Goal: Information Seeking & Learning: Check status

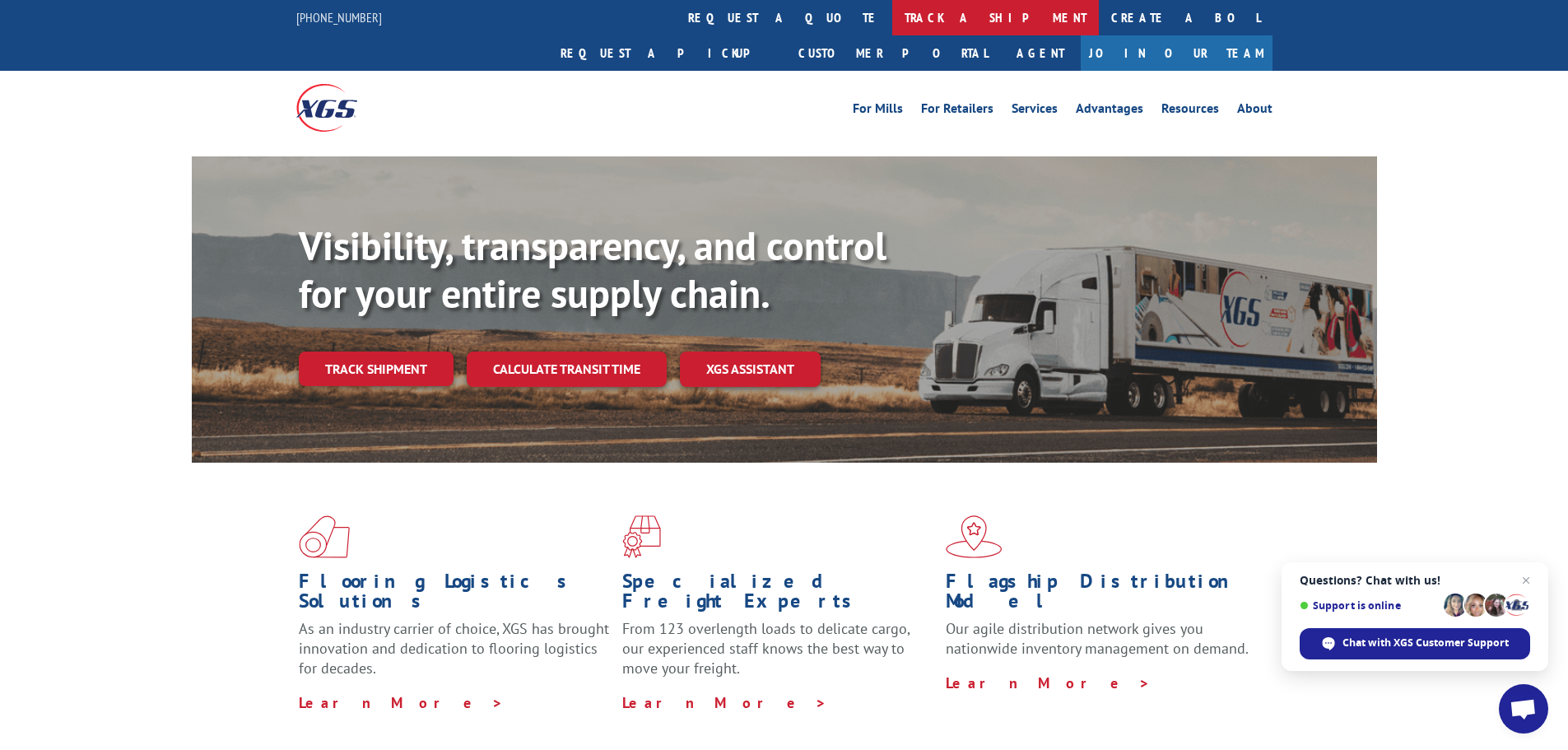
click at [893, 21] on link "track a shipment" at bounding box center [996, 17] width 207 height 36
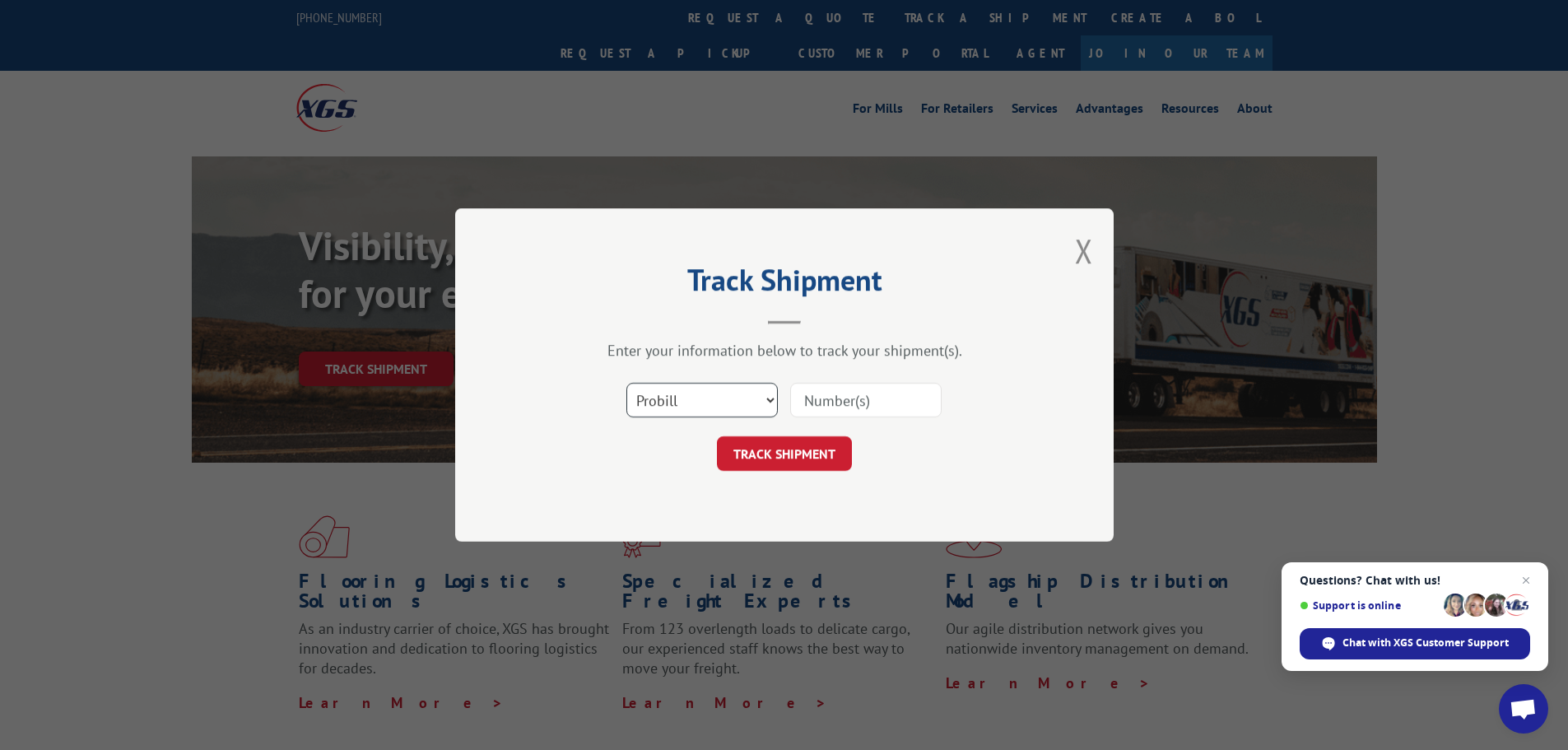
click at [701, 407] on select "Select category... Probill BOL PO" at bounding box center [702, 400] width 152 height 35
select select "bol"
click at [626, 382] on select "Select category... Probill BOL PO" at bounding box center [702, 400] width 152 height 35
click at [810, 407] on input at bounding box center [866, 400] width 152 height 35
paste input "6012248"
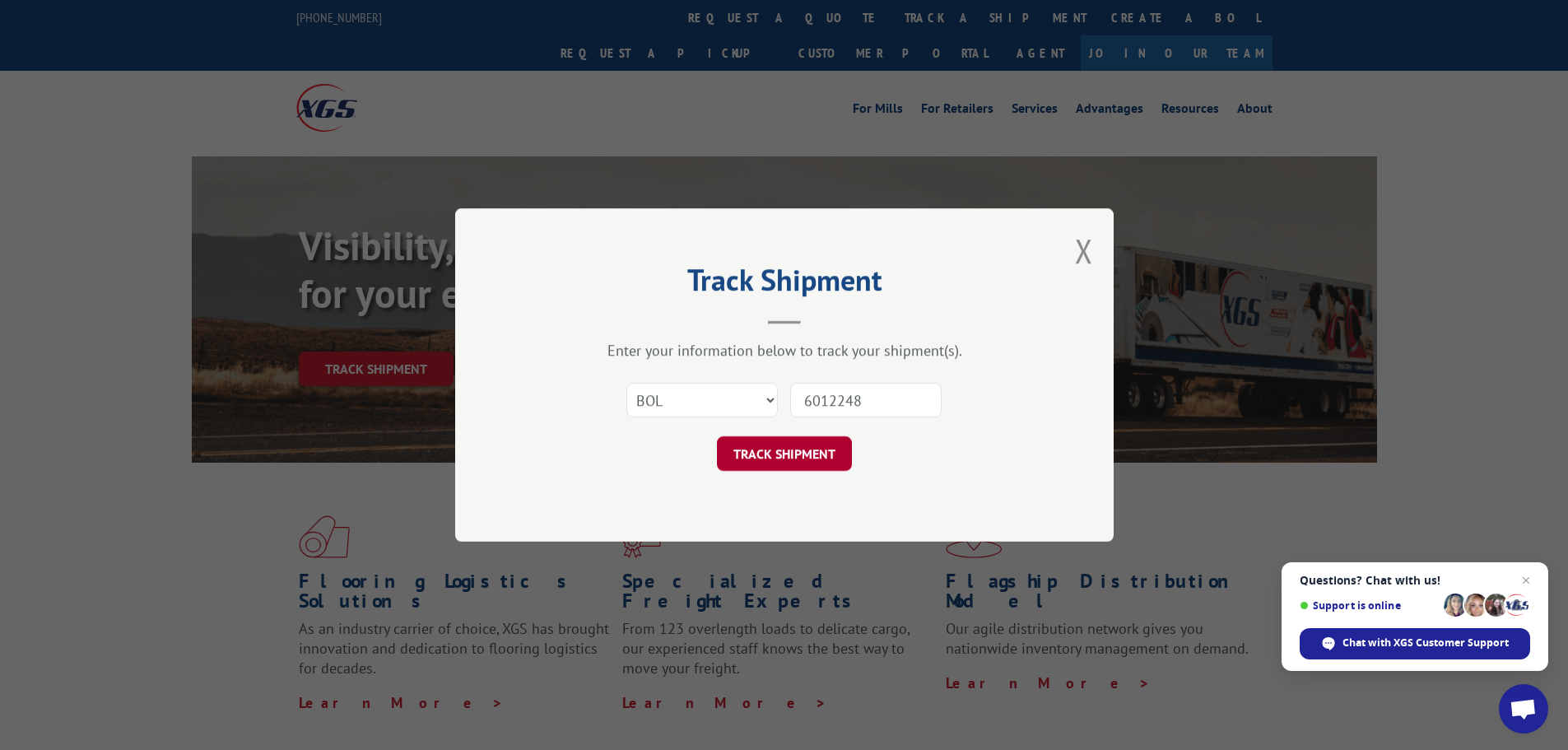
type input "6012248"
click at [804, 452] on button "TRACK SHIPMENT" at bounding box center [784, 454] width 135 height 35
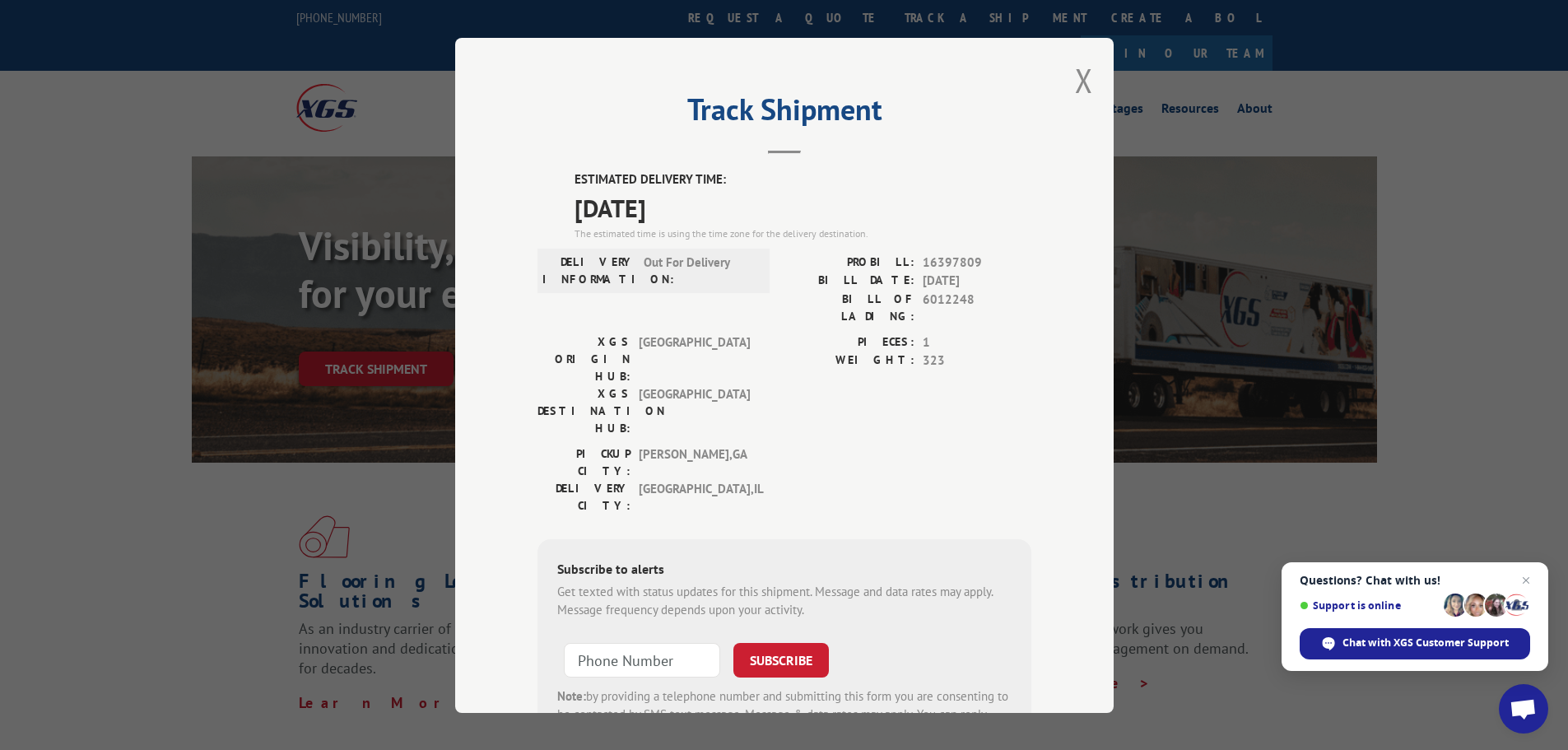
drag, startPoint x: 1074, startPoint y: 74, endPoint x: 1082, endPoint y: 91, distance: 18.8
click at [1075, 75] on button "Close modal" at bounding box center [1084, 80] width 18 height 44
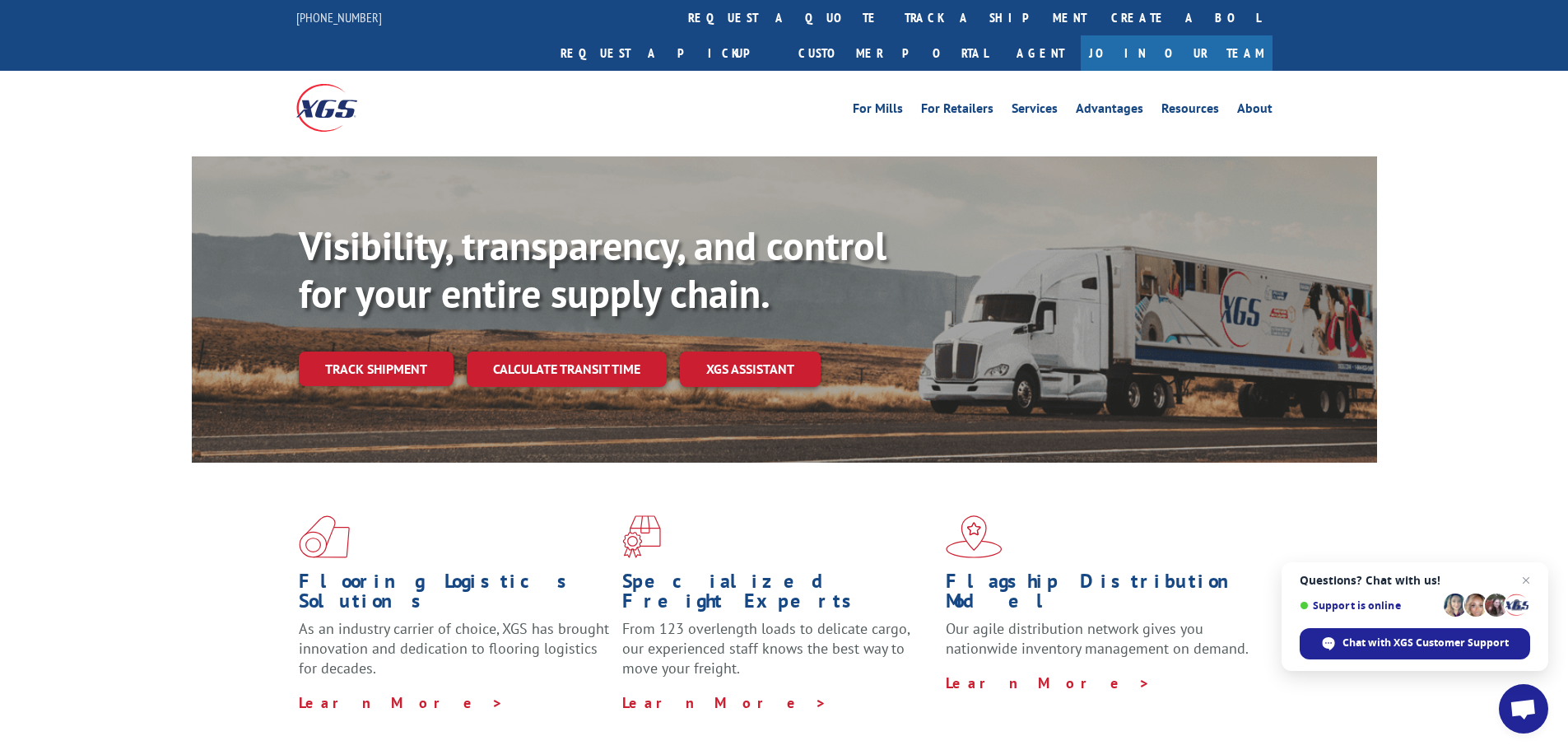
click at [893, 32] on link "track a shipment" at bounding box center [996, 17] width 207 height 36
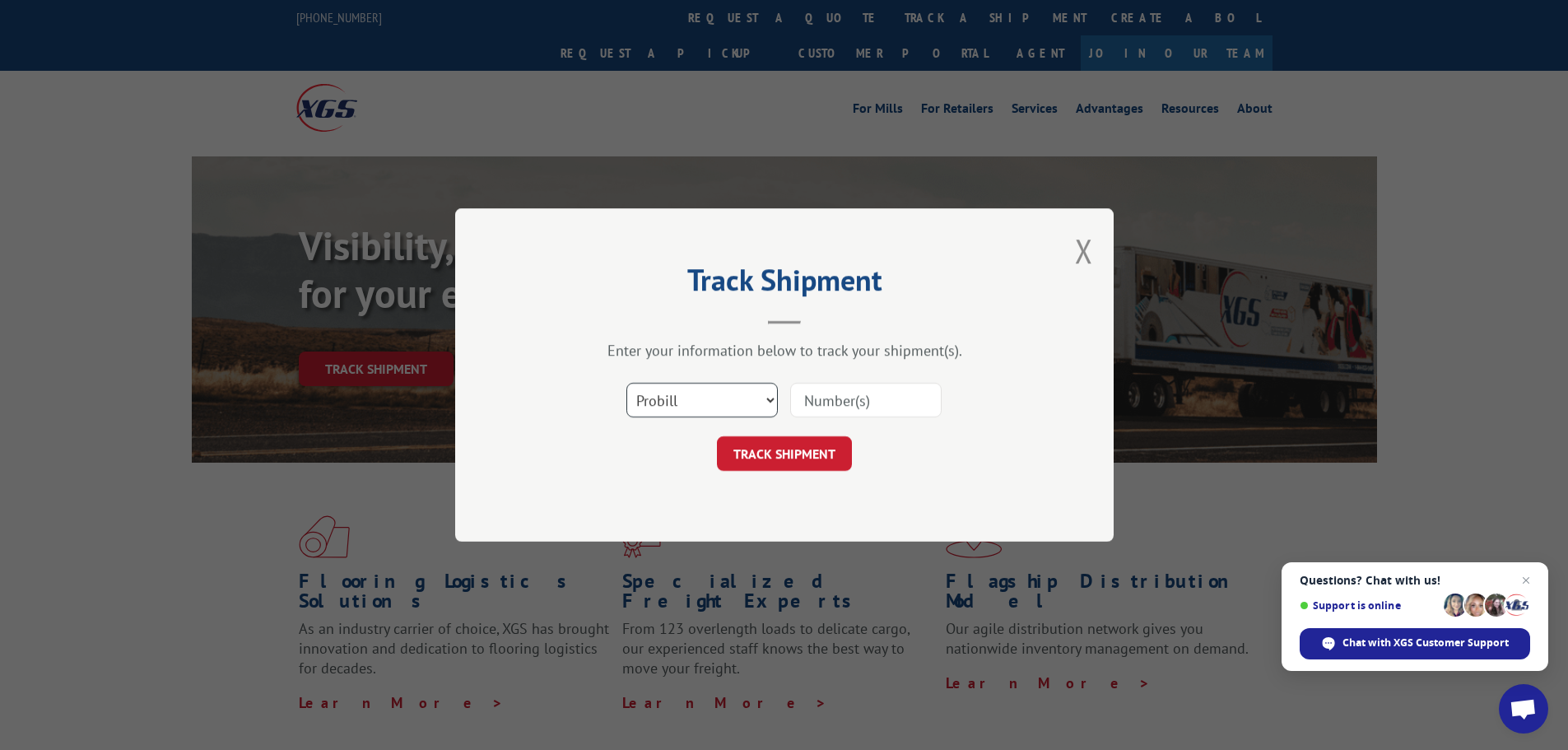
click at [730, 394] on select "Select category... Probill BOL PO" at bounding box center [702, 400] width 152 height 35
select select "bol"
click at [626, 382] on select "Select category... Probill BOL PO" at bounding box center [702, 400] width 152 height 35
click at [896, 389] on input at bounding box center [866, 400] width 152 height 35
paste input "6013813"
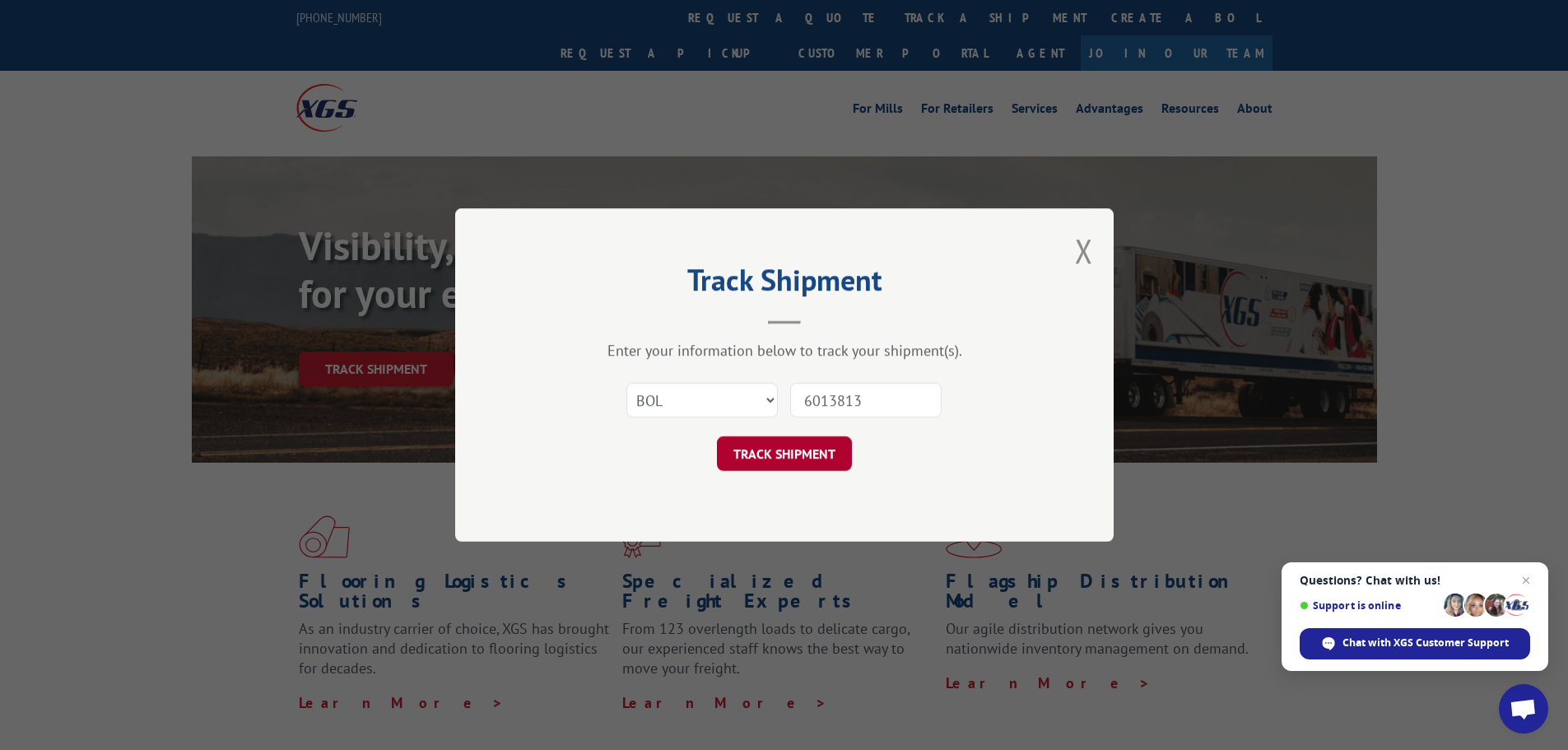
type input "6013813"
click at [783, 468] on button "TRACK SHIPMENT" at bounding box center [784, 454] width 135 height 35
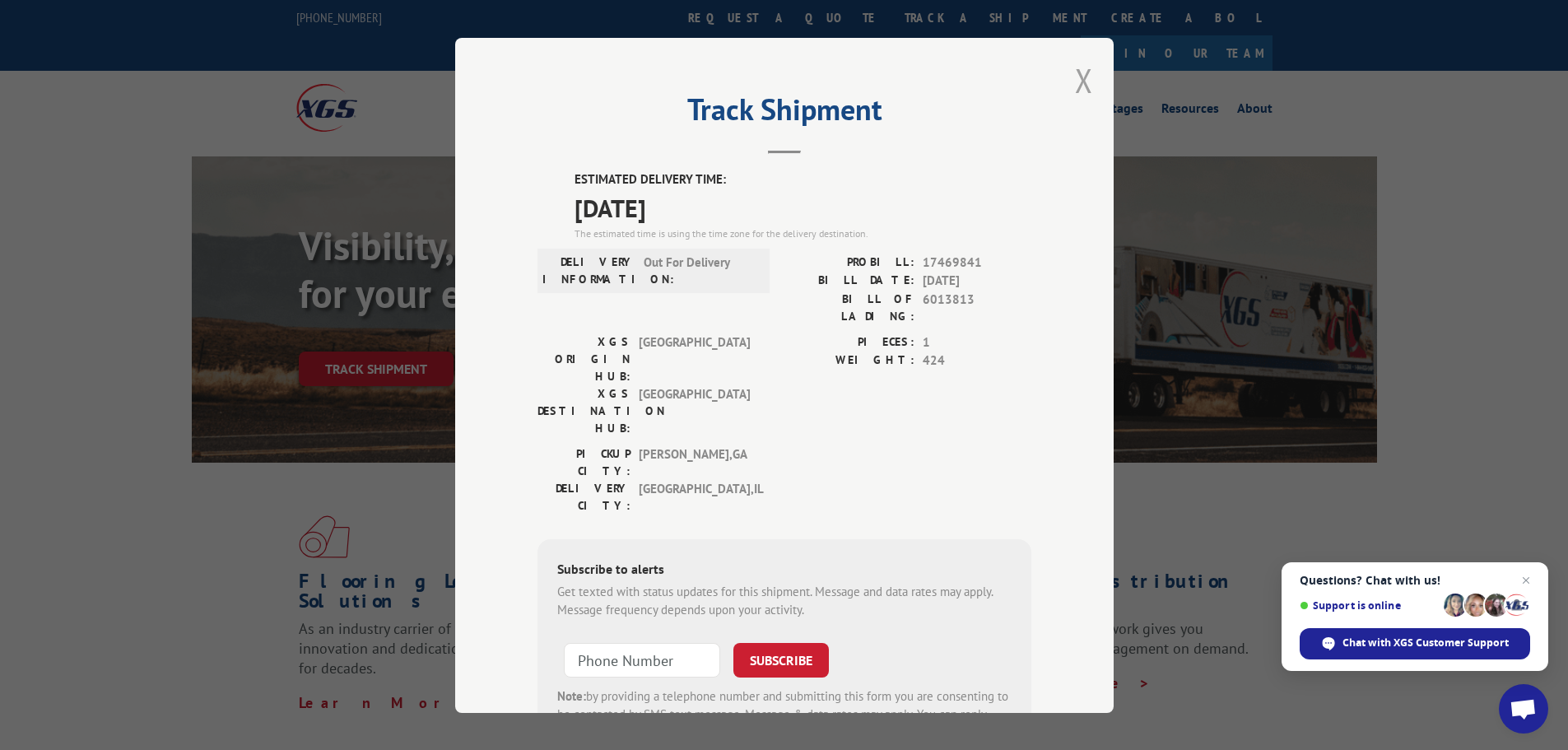
click at [1076, 85] on button "Close modal" at bounding box center [1084, 80] width 18 height 44
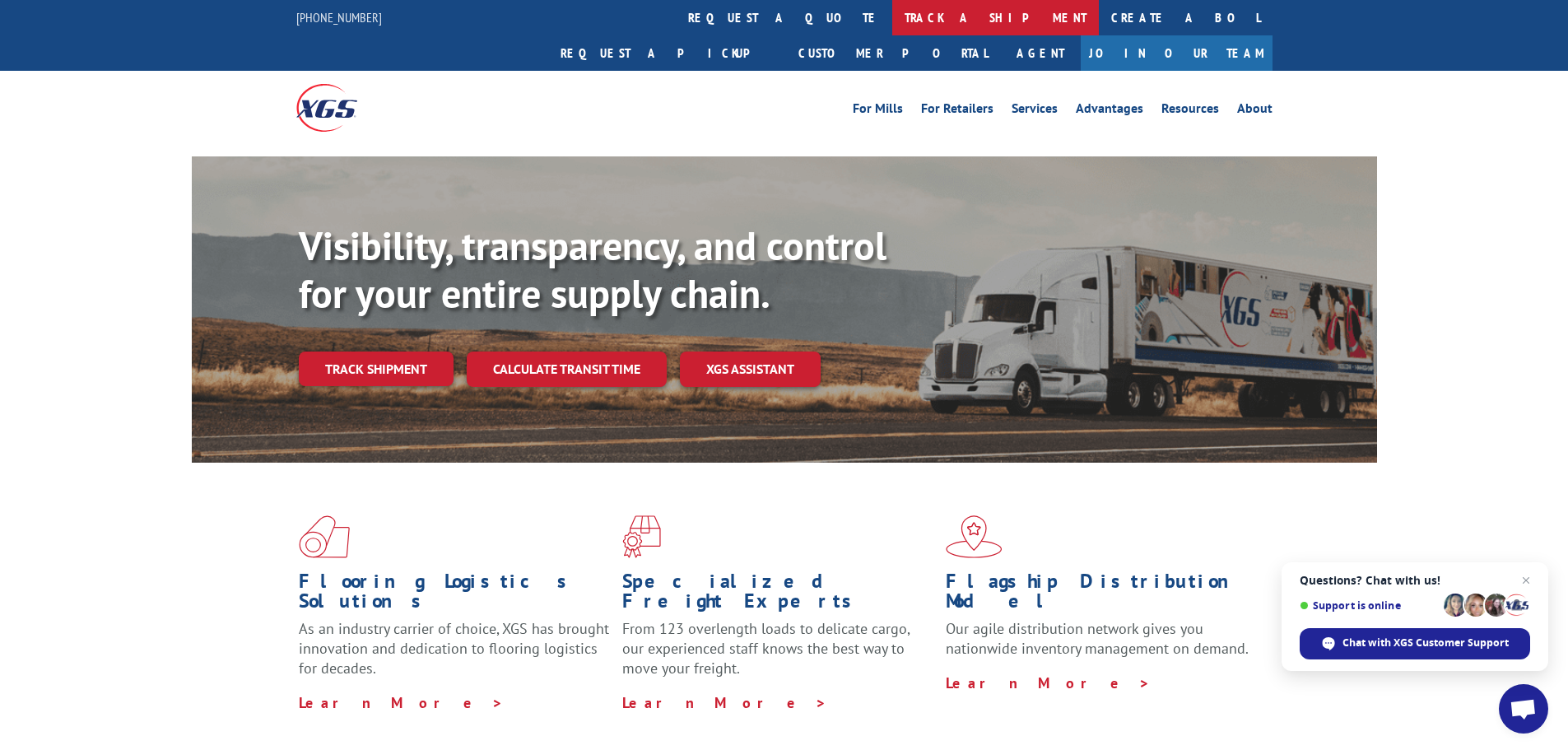
click at [893, 23] on link "track a shipment" at bounding box center [996, 17] width 207 height 36
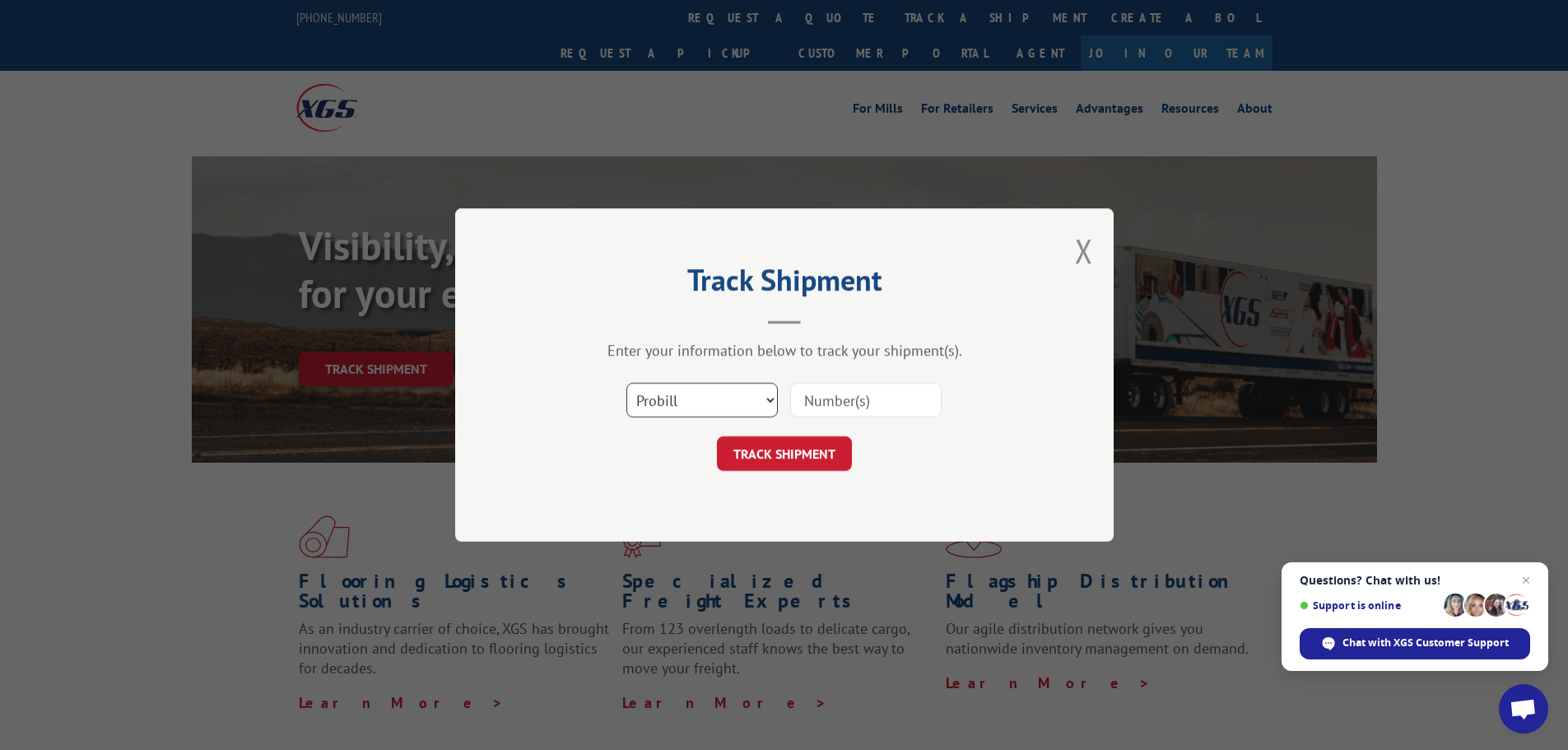
click at [692, 413] on select "Select category... Probill BOL PO" at bounding box center [702, 400] width 152 height 35
select select "bol"
click at [626, 382] on select "Select category... Probill BOL PO" at bounding box center [702, 400] width 152 height 35
click at [837, 402] on input at bounding box center [866, 400] width 152 height 35
paste input "6021209"
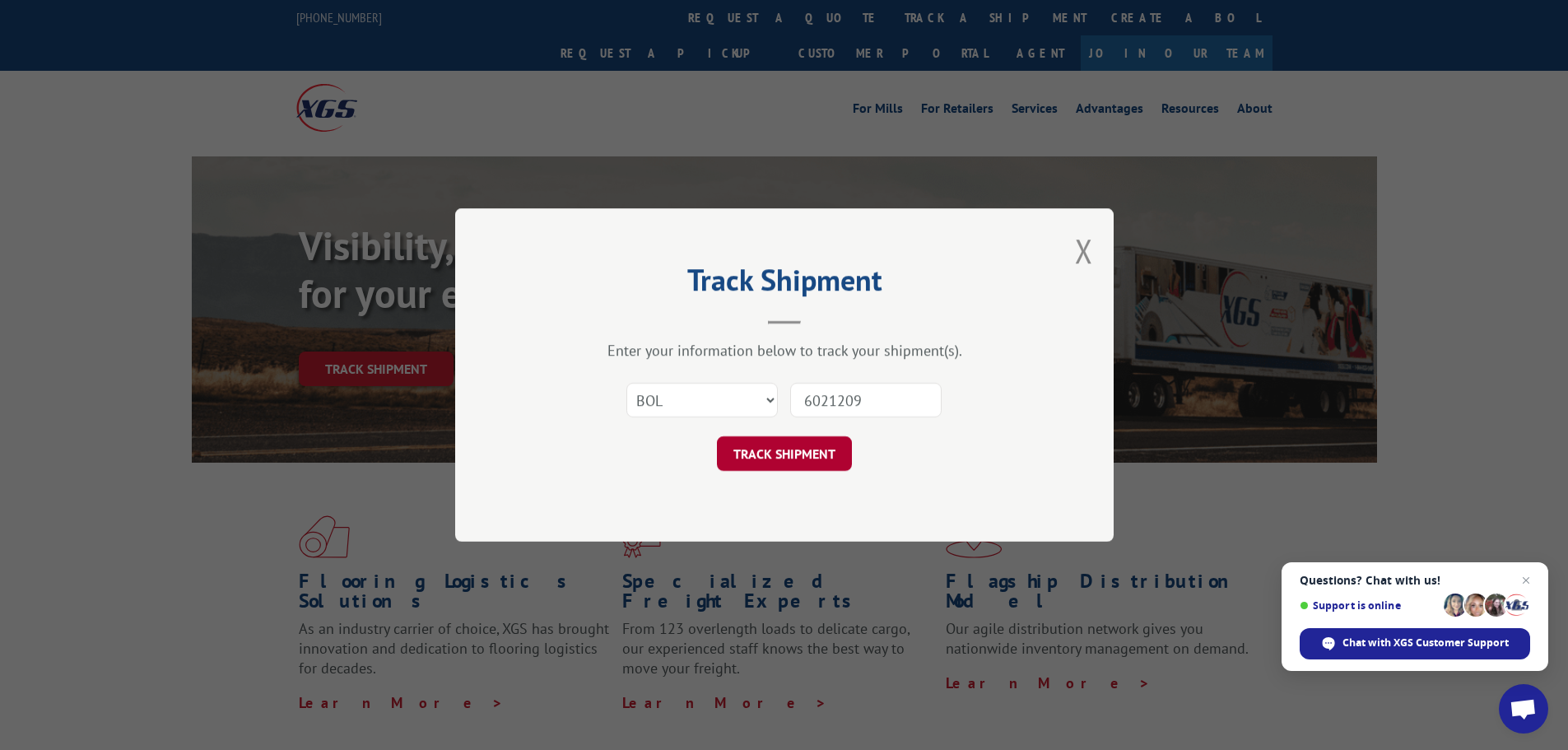
type input "6021209"
click at [788, 456] on button "TRACK SHIPMENT" at bounding box center [784, 454] width 135 height 35
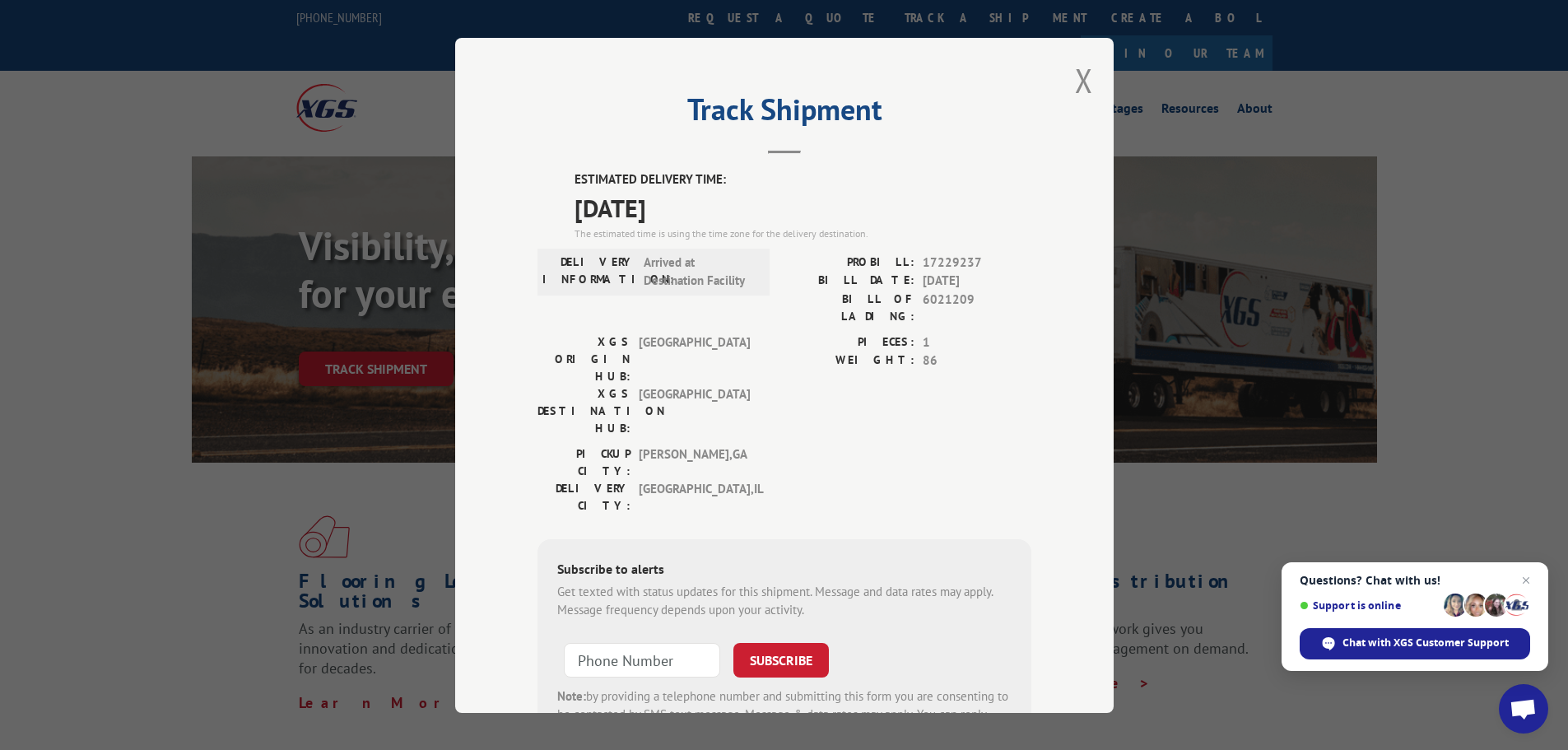
click at [1060, 83] on div "Track Shipment ESTIMATED DELIVERY TIME: [DATE] The estimated time is using the …" at bounding box center [785, 376] width 659 height 675
click at [1067, 75] on div "Track Shipment ESTIMATED DELIVERY TIME: [DATE] The estimated time is using the …" at bounding box center [785, 376] width 659 height 675
click at [1079, 79] on button "Close modal" at bounding box center [1084, 80] width 18 height 44
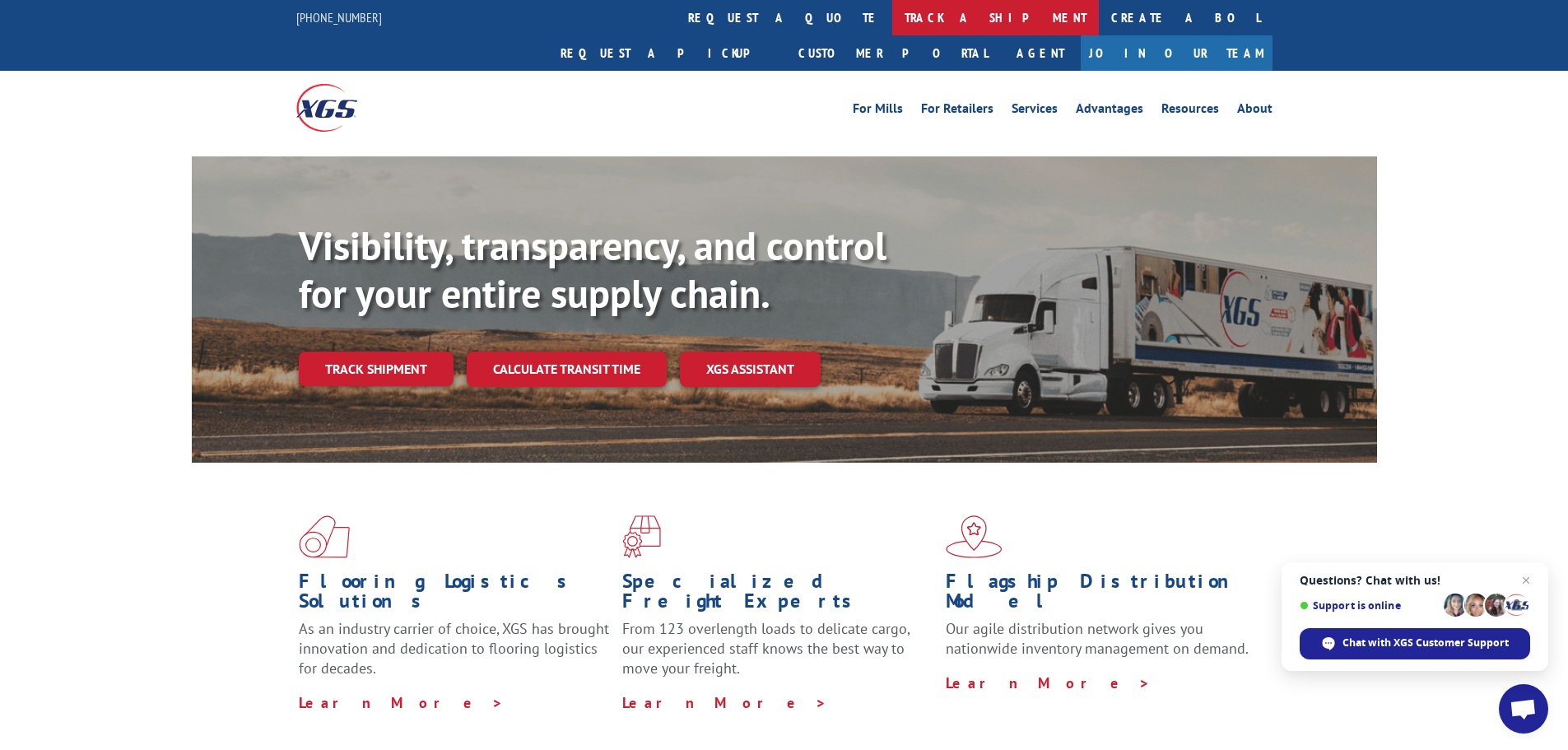
click at [893, 25] on link "track a shipment" at bounding box center [996, 17] width 207 height 36
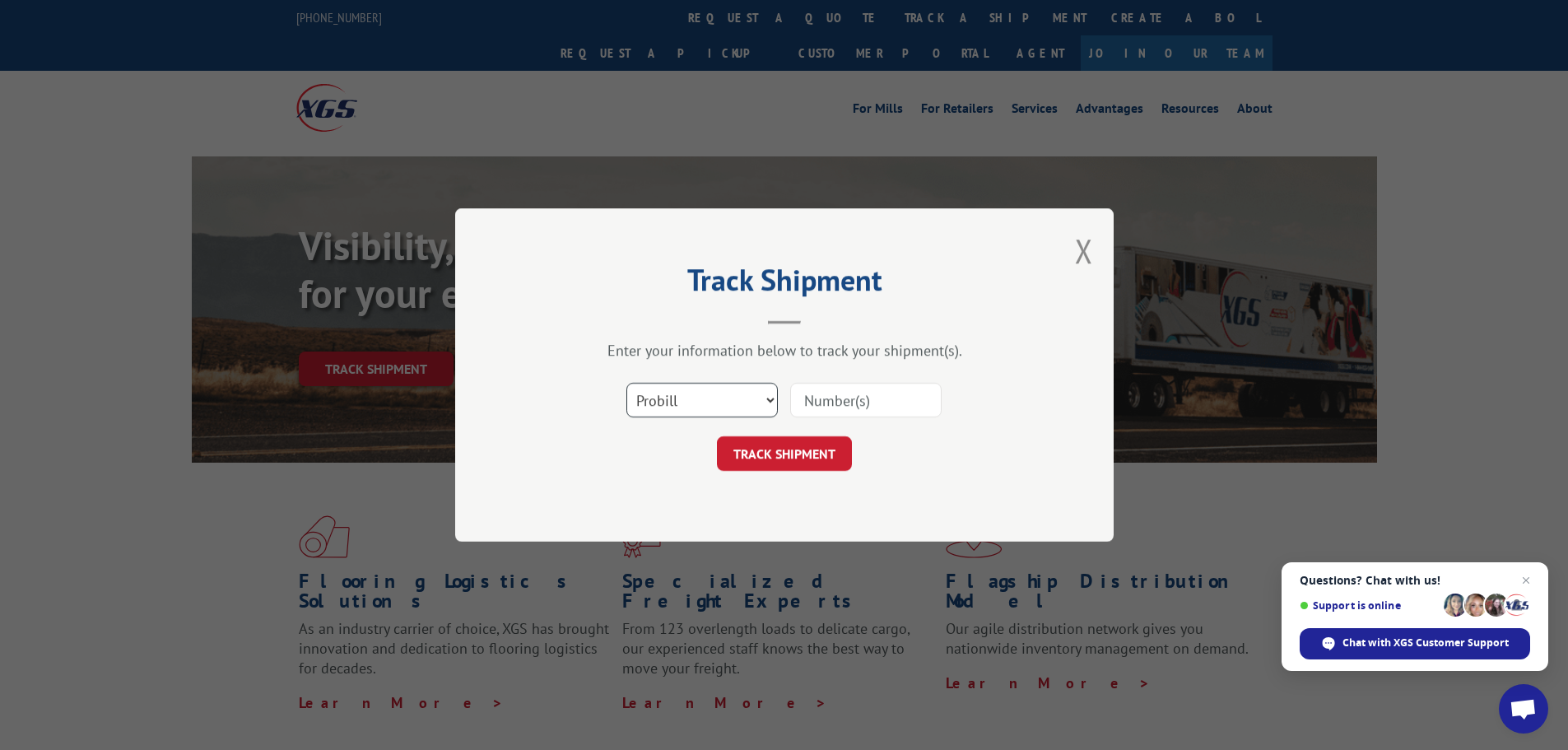
click at [692, 392] on select "Select category... Probill BOL PO" at bounding box center [702, 400] width 152 height 35
select select "bol"
click at [626, 382] on select "Select category... Probill BOL PO" at bounding box center [702, 400] width 152 height 35
click at [812, 401] on input at bounding box center [866, 400] width 152 height 35
paste input "6018258"
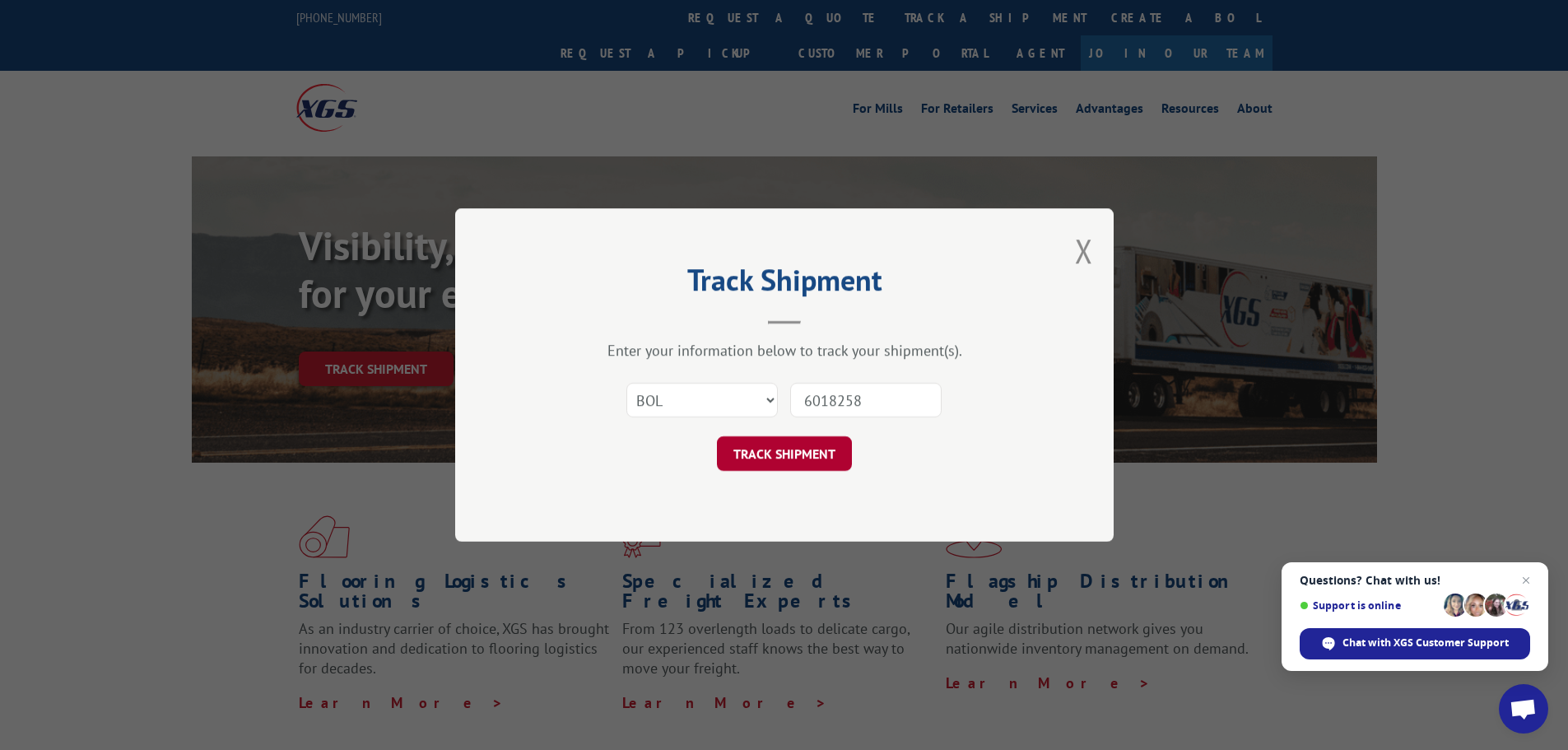
type input "6018258"
click at [806, 457] on button "TRACK SHIPMENT" at bounding box center [784, 454] width 135 height 35
